Goal: Task Accomplishment & Management: Manage account settings

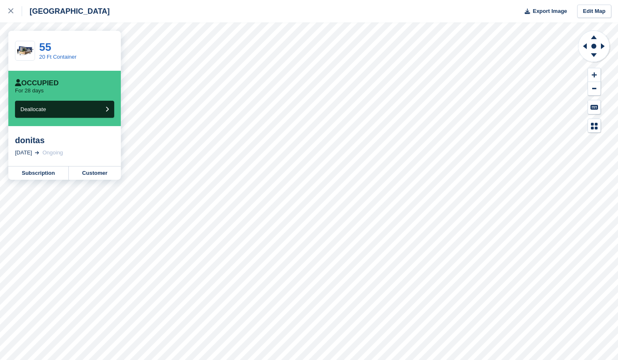
click at [7, 11] on link at bounding box center [11, 11] width 22 height 22
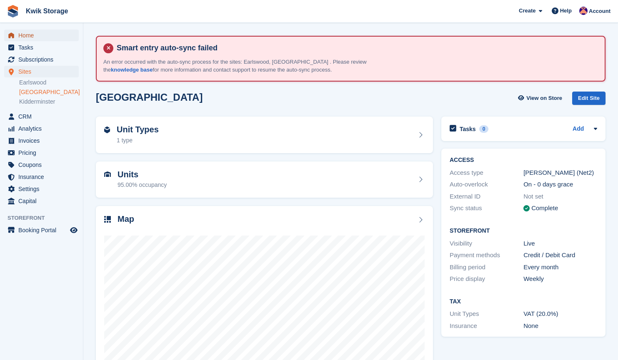
click at [39, 38] on span "Home" at bounding box center [43, 36] width 50 height 12
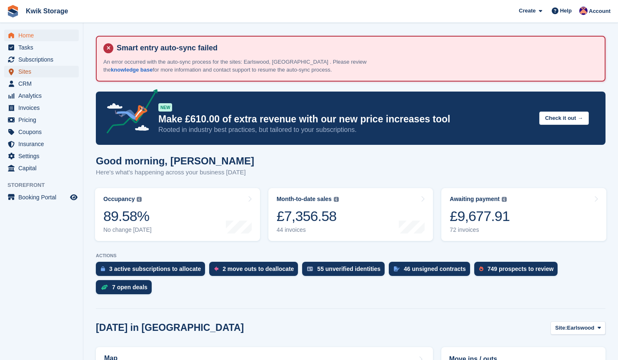
click at [49, 75] on span "Sites" at bounding box center [43, 72] width 50 height 12
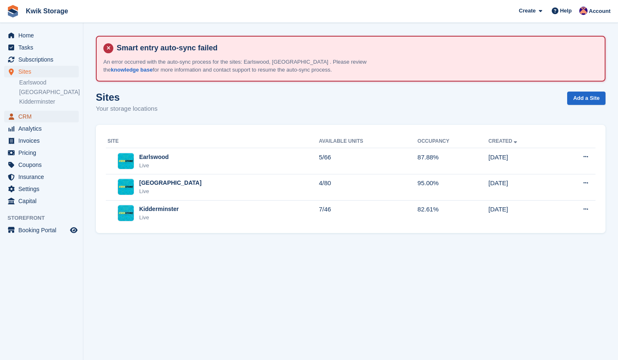
click at [51, 112] on span "CRM" at bounding box center [43, 117] width 50 height 12
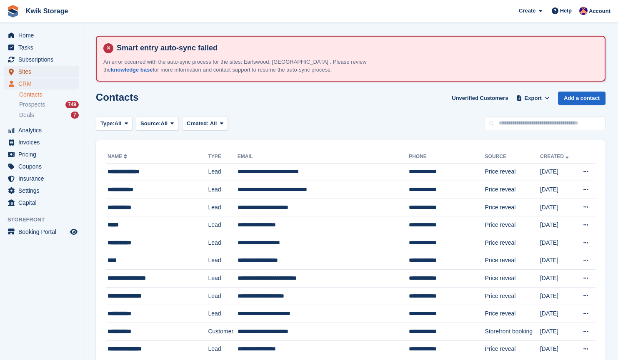
click at [53, 71] on span "Sites" at bounding box center [43, 72] width 50 height 12
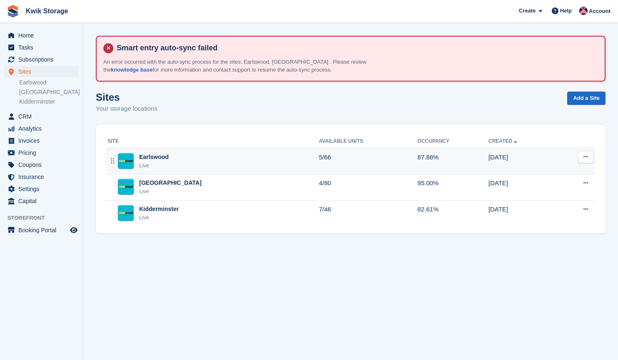
click at [238, 171] on td "Earlswood Live" at bounding box center [212, 161] width 213 height 26
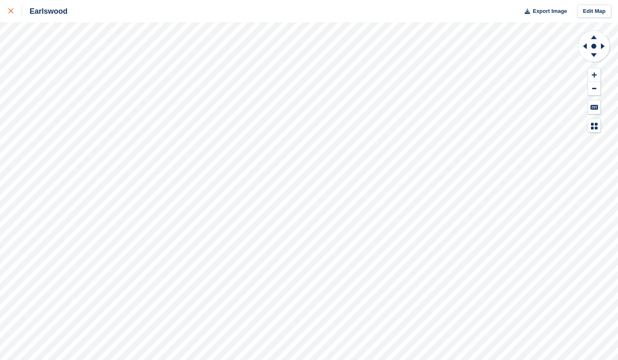
click at [0, 9] on link at bounding box center [11, 11] width 22 height 22
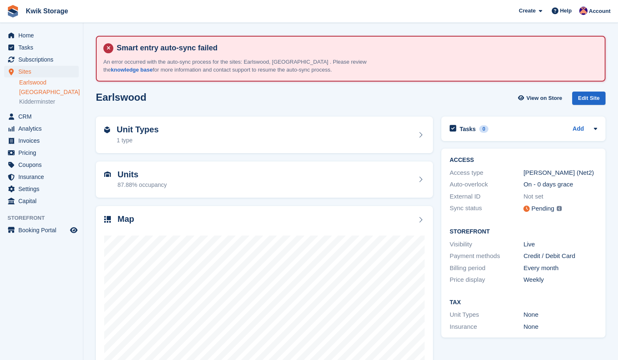
click at [48, 89] on link "[GEOGRAPHIC_DATA]" at bounding box center [49, 92] width 60 height 8
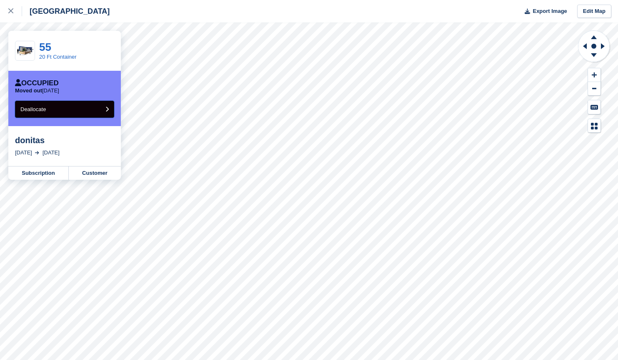
click at [84, 112] on button "Deallocate" at bounding box center [64, 109] width 99 height 17
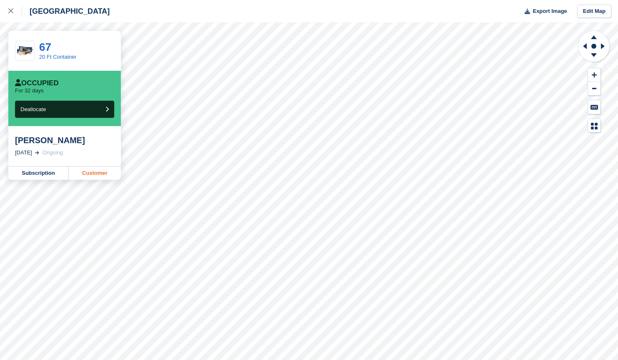
click at [100, 171] on link "Customer" at bounding box center [95, 173] width 52 height 13
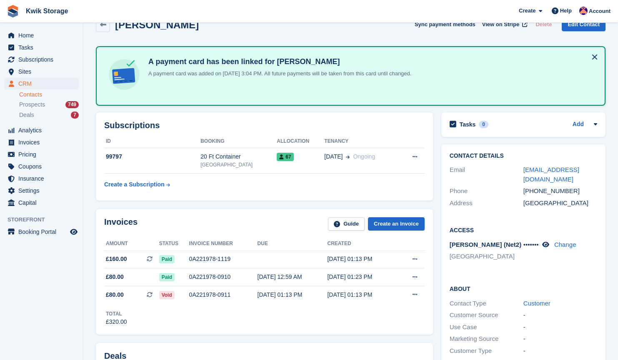
scroll to position [80, 0]
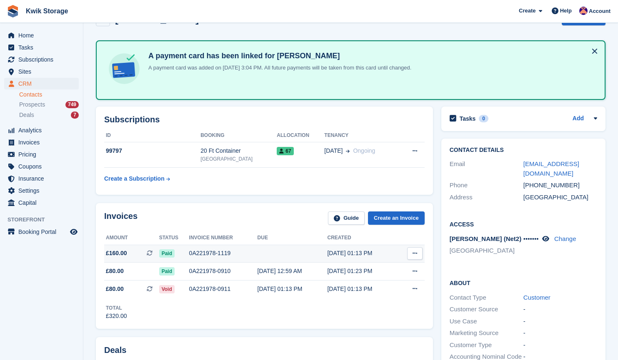
click at [225, 247] on td "0A221978-1119" at bounding box center [223, 254] width 68 height 18
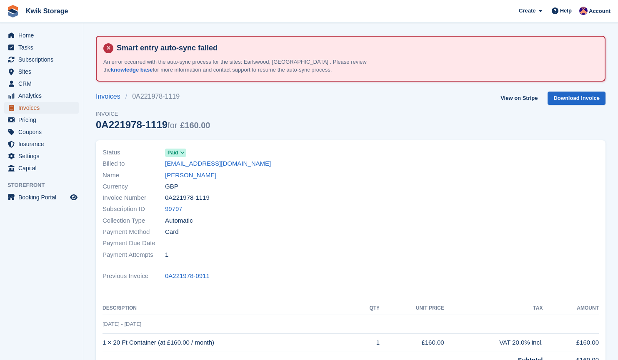
click at [65, 112] on span "Invoices" at bounding box center [43, 108] width 50 height 12
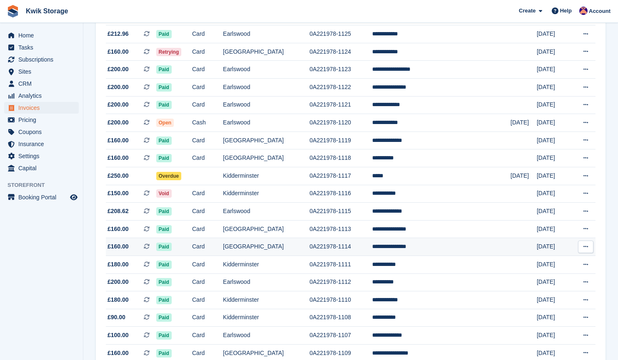
scroll to position [170, 0]
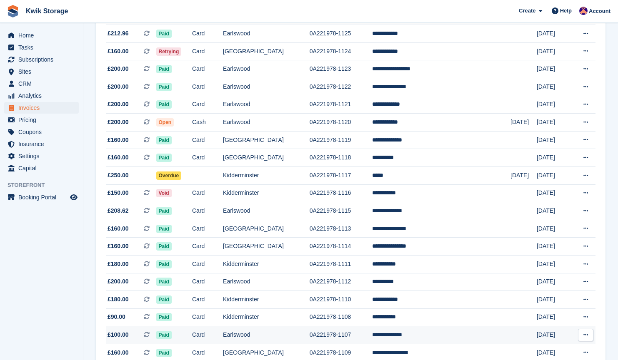
click at [413, 333] on td "**********" at bounding box center [441, 336] width 138 height 18
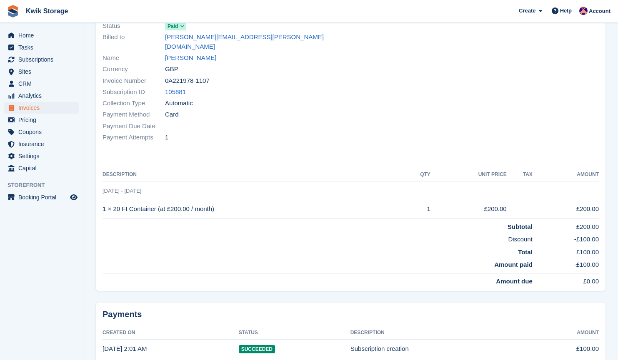
scroll to position [74, 0]
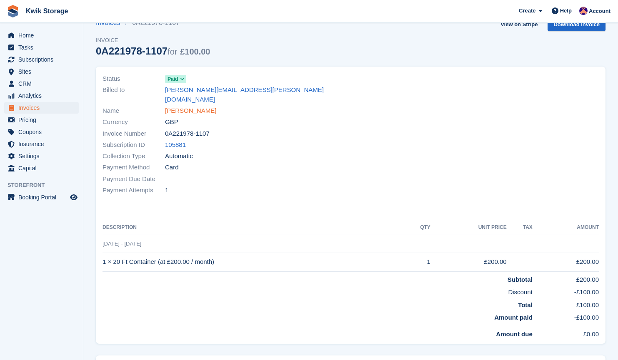
click at [199, 106] on link "Claire Sumpter" at bounding box center [190, 111] width 51 height 10
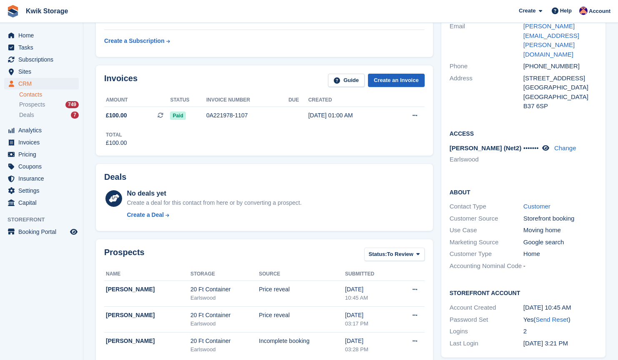
scroll to position [152, 0]
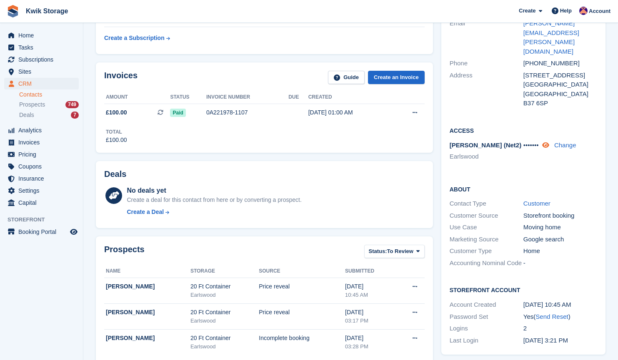
click at [545, 142] on icon at bounding box center [545, 145] width 7 height 6
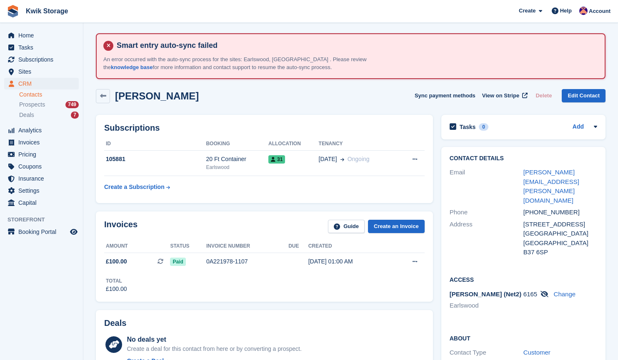
scroll to position [0, 0]
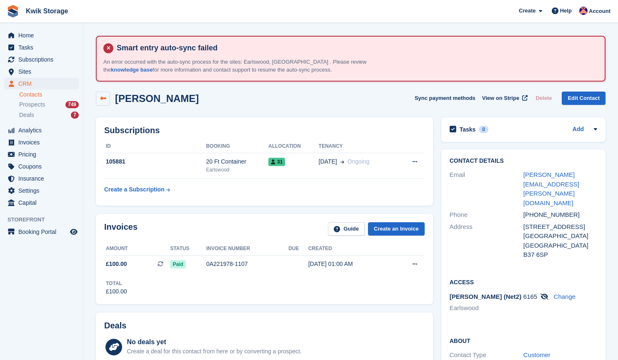
click at [108, 97] on link at bounding box center [103, 99] width 14 height 14
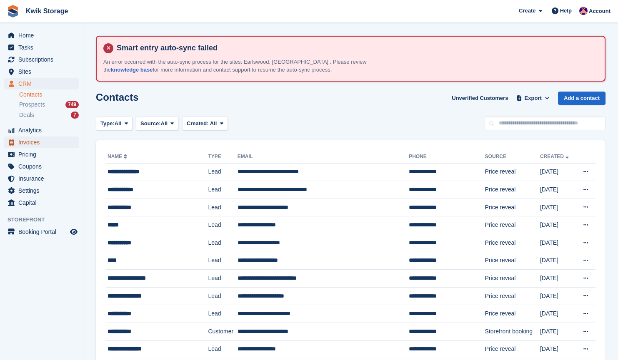
click at [53, 139] on span "Invoices" at bounding box center [43, 143] width 50 height 12
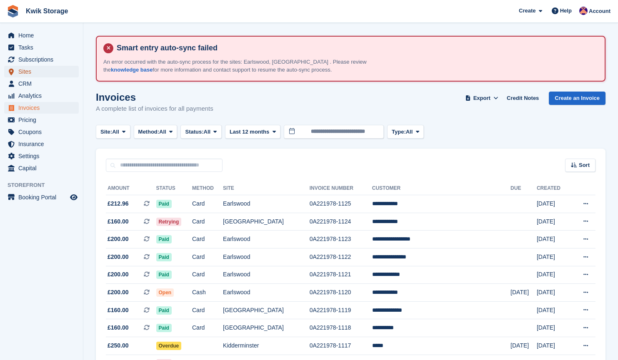
click at [30, 74] on span "Sites" at bounding box center [43, 72] width 50 height 12
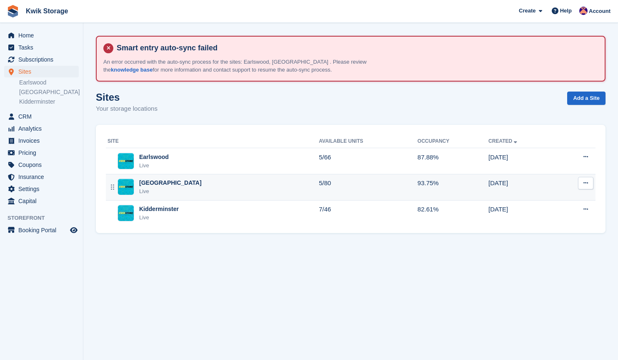
click at [198, 184] on div "Willenhall Live" at bounding box center [212, 187] width 211 height 17
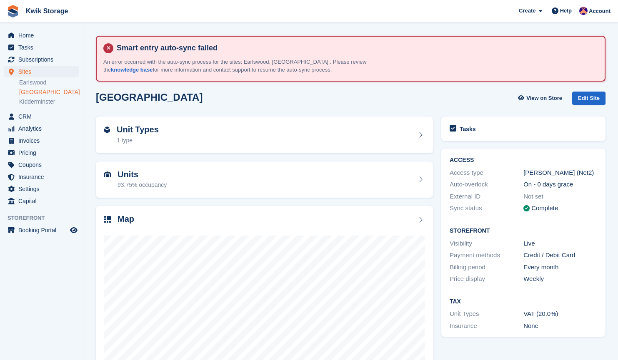
click at [268, 274] on div at bounding box center [264, 314] width 320 height 157
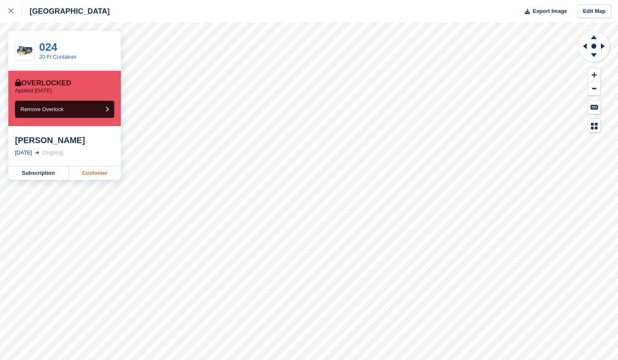
click at [110, 173] on link "Customer" at bounding box center [95, 173] width 52 height 13
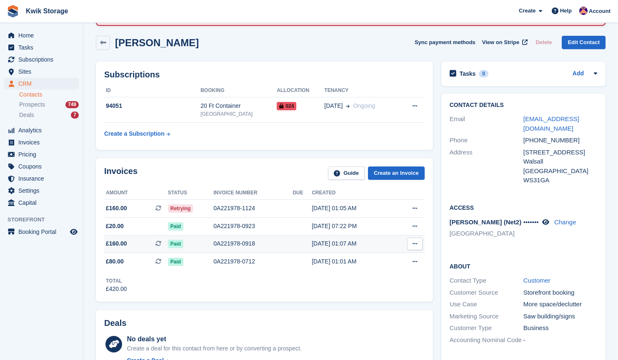
scroll to position [60, 0]
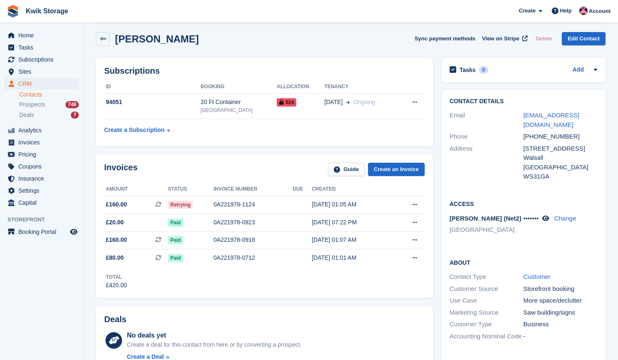
click at [481, 152] on div "Address" at bounding box center [486, 162] width 74 height 37
click at [42, 141] on span "Invoices" at bounding box center [43, 143] width 50 height 12
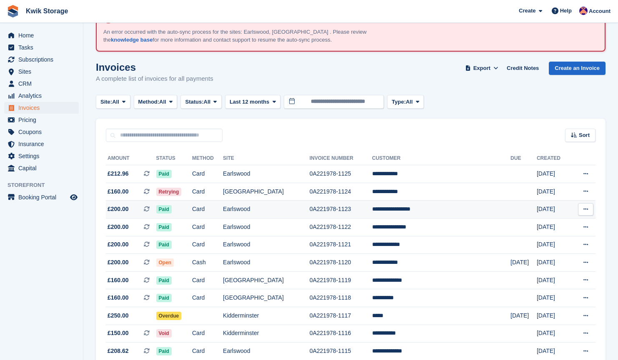
scroll to position [27, 0]
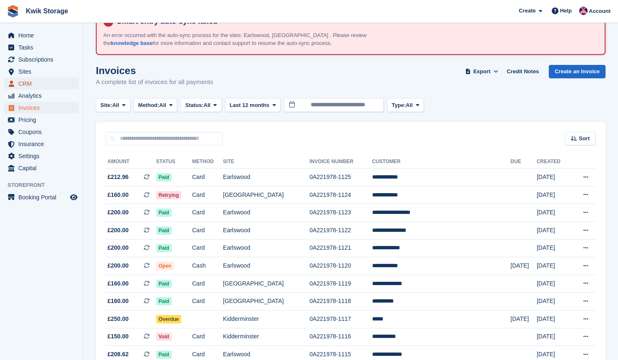
click at [56, 82] on span "CRM" at bounding box center [43, 84] width 50 height 12
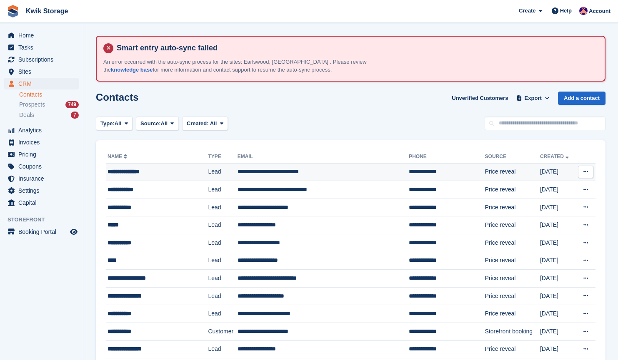
click at [174, 168] on div "**********" at bounding box center [150, 171] width 87 height 9
